Goal: Information Seeking & Learning: Learn about a topic

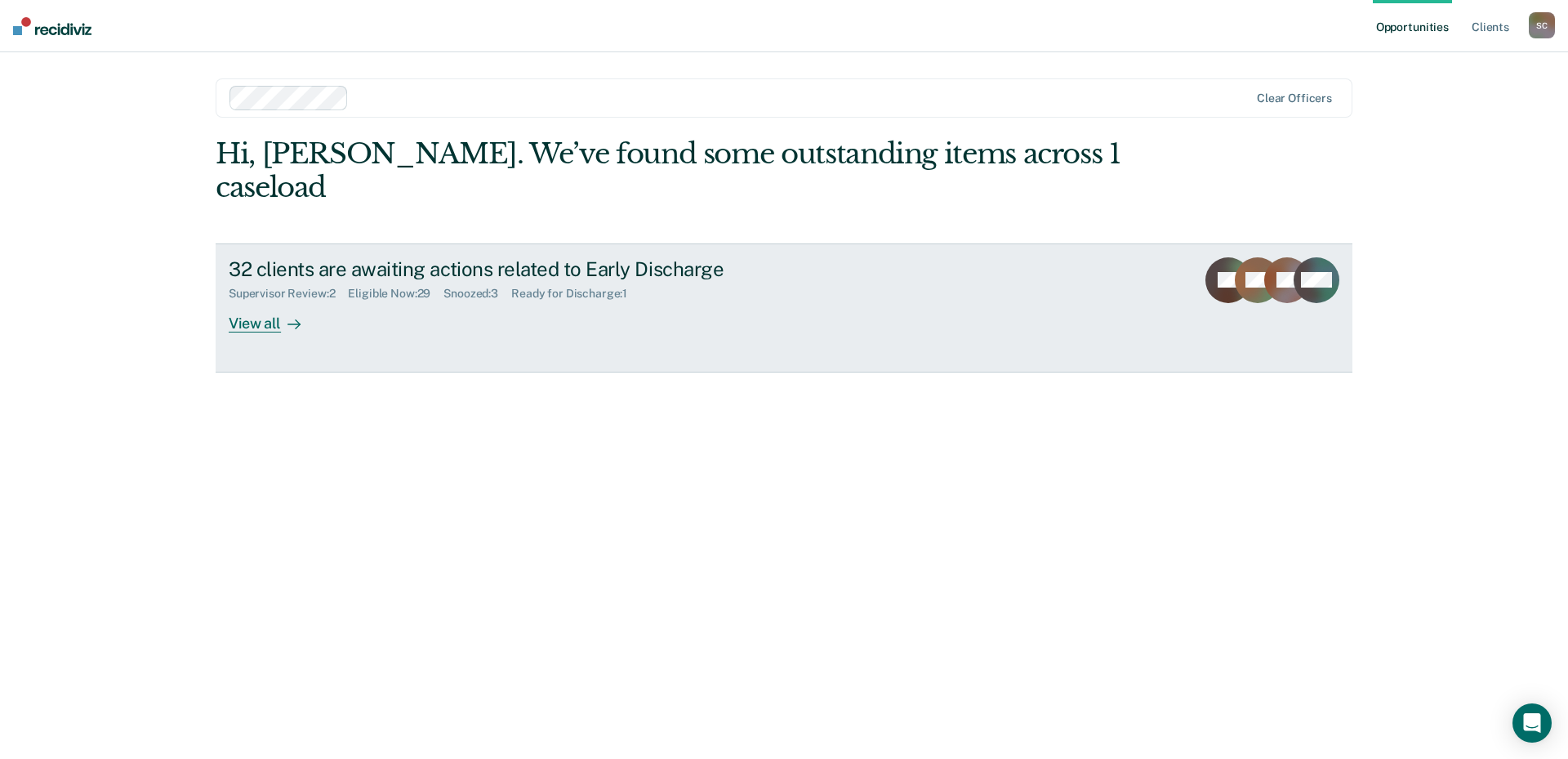
click at [268, 301] on div "View all" at bounding box center [274, 317] width 92 height 32
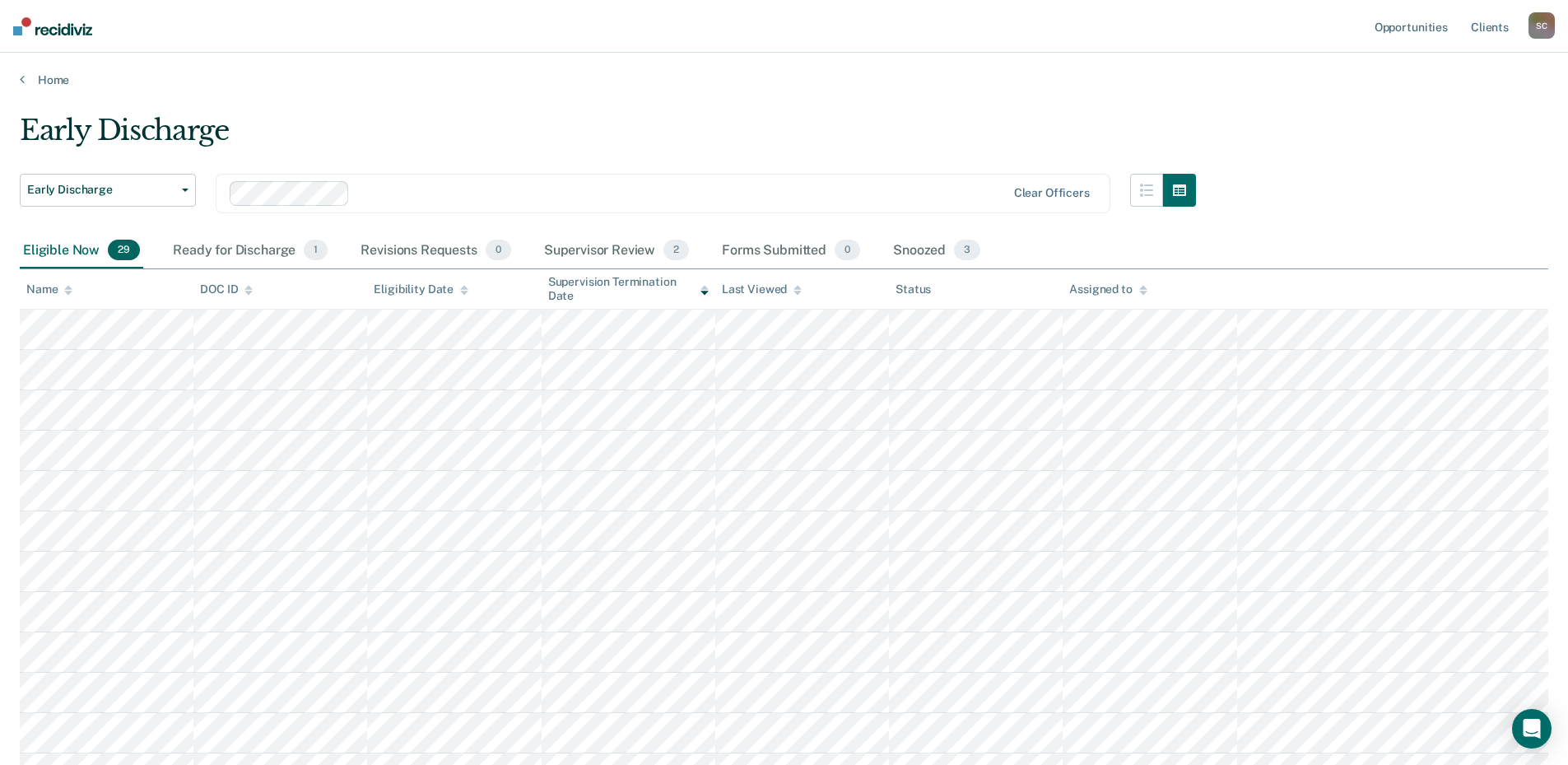
click at [66, 247] on div "Eligible Now 29" at bounding box center [81, 250] width 123 height 36
click at [45, 296] on th "Name" at bounding box center [107, 290] width 174 height 40
click at [52, 286] on div "Name" at bounding box center [49, 289] width 46 height 14
click at [66, 287] on icon at bounding box center [68, 290] width 8 height 11
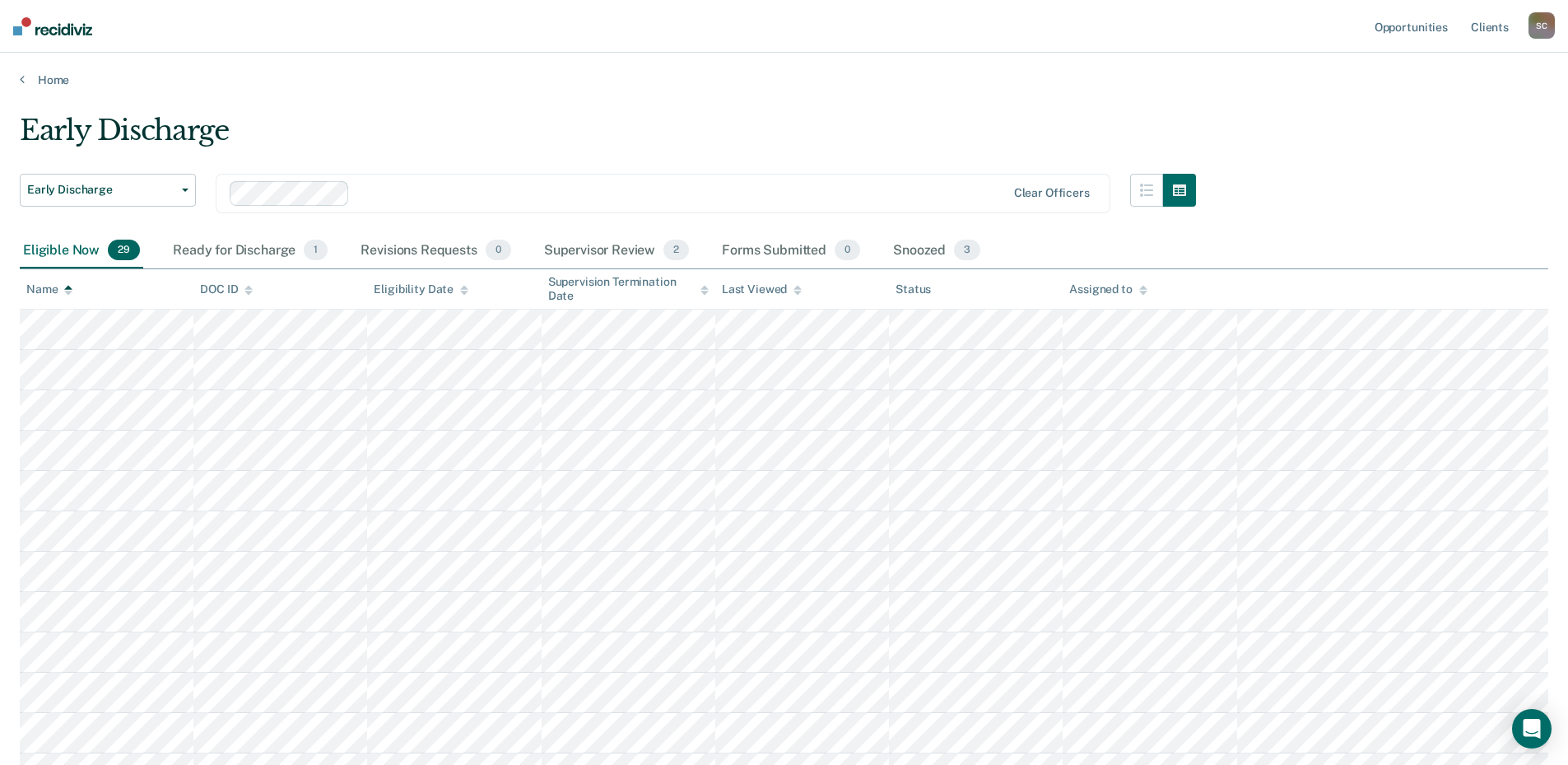
click at [66, 287] on icon at bounding box center [68, 290] width 8 height 11
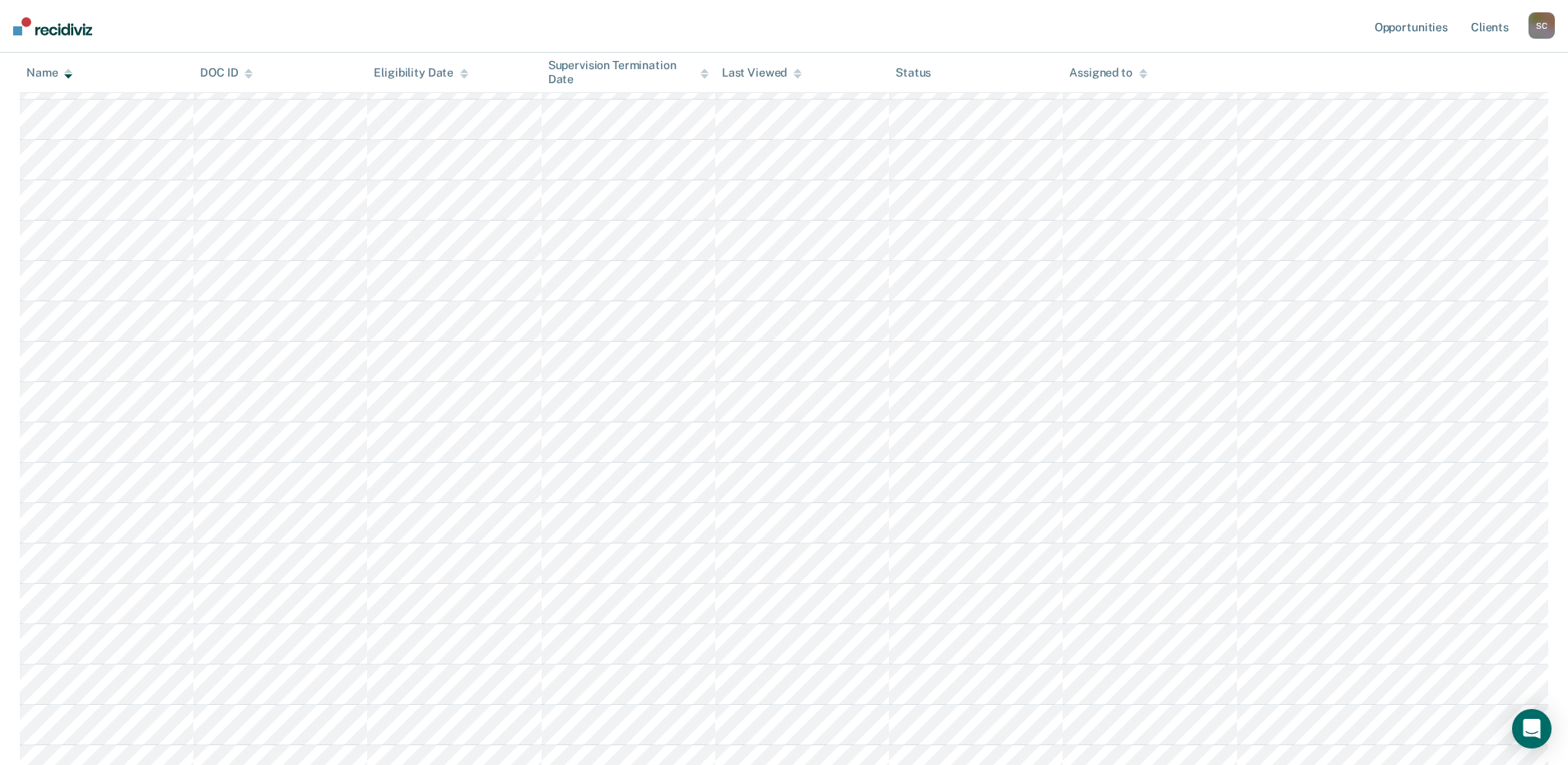
scroll to position [833, 0]
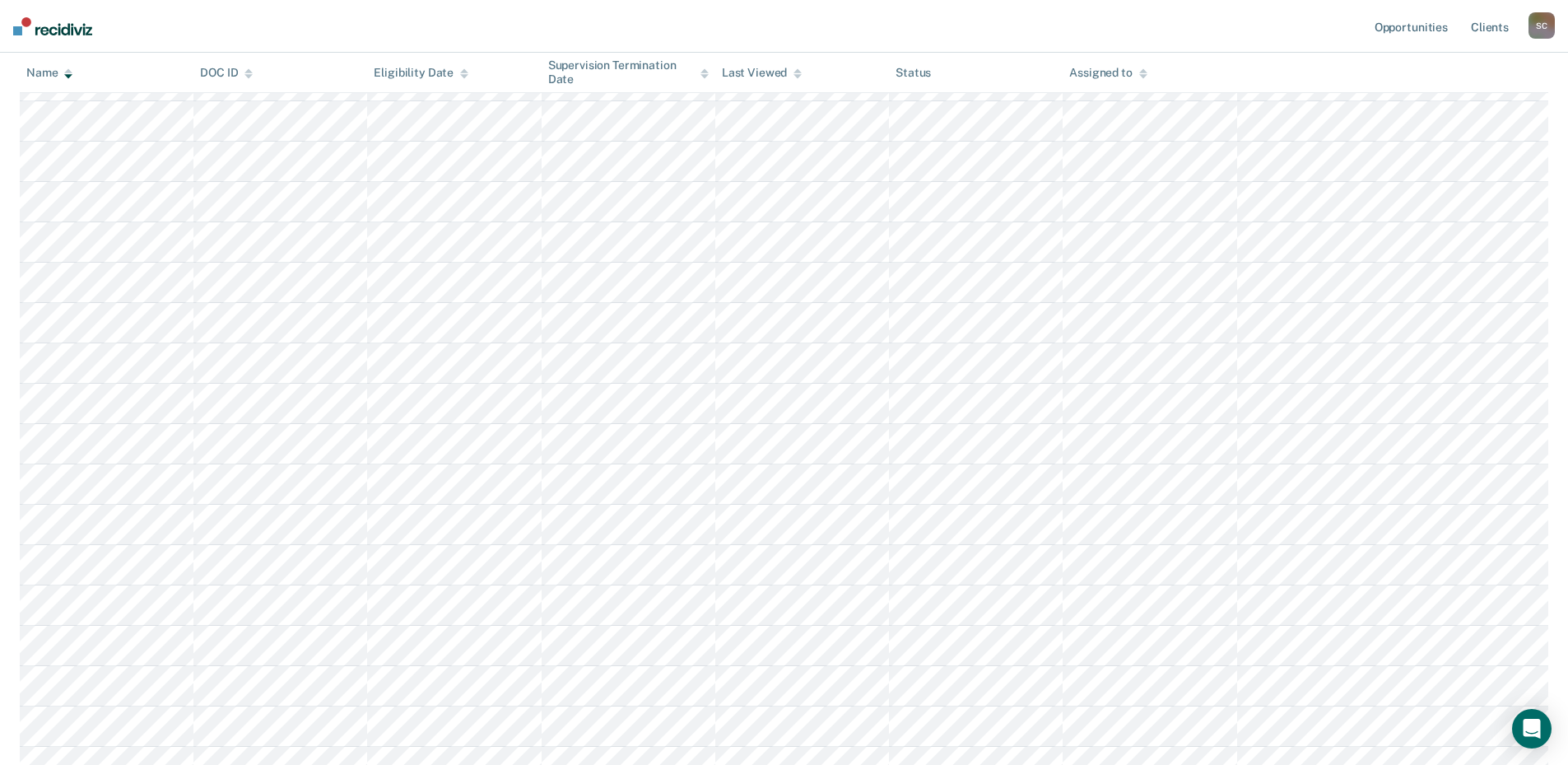
scroll to position [411, 0]
